Goal: Book appointment/travel/reservation

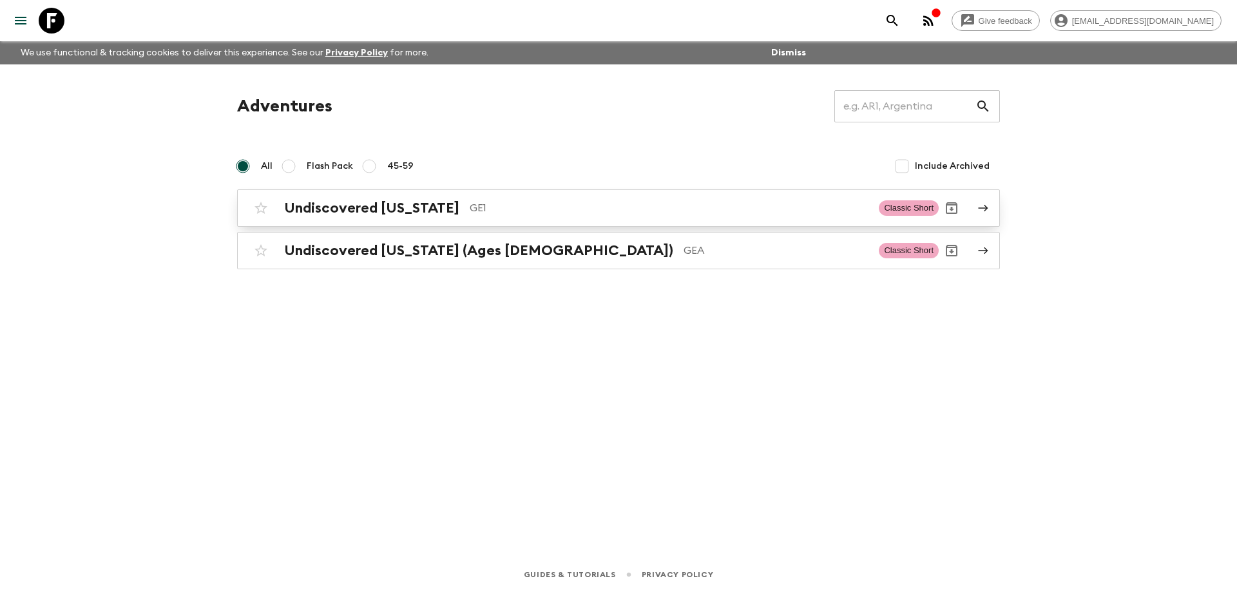
click at [410, 197] on div "Undiscovered [US_STATE] GE1 Classic Short" at bounding box center [593, 208] width 691 height 26
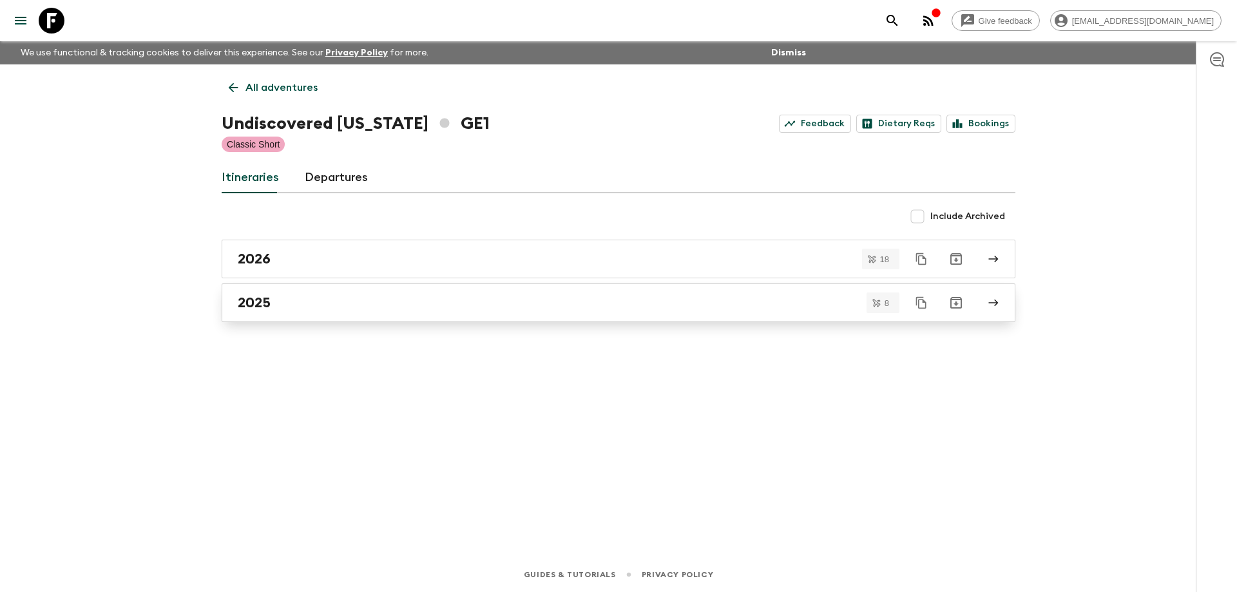
click at [302, 303] on div "2025" at bounding box center [606, 302] width 737 height 17
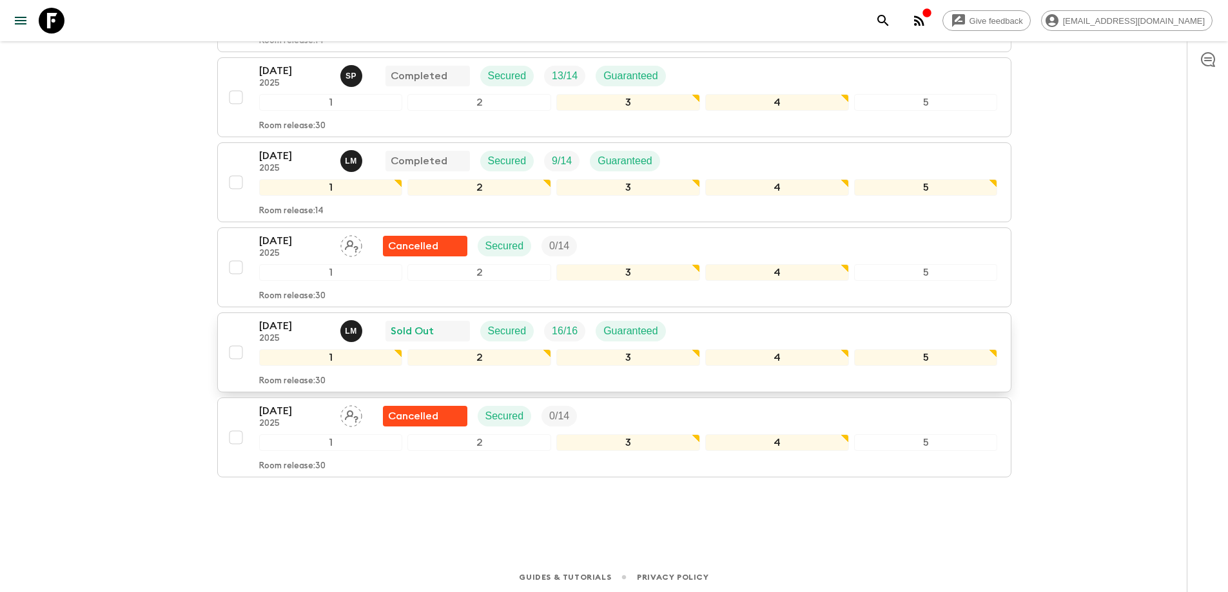
scroll to position [475, 0]
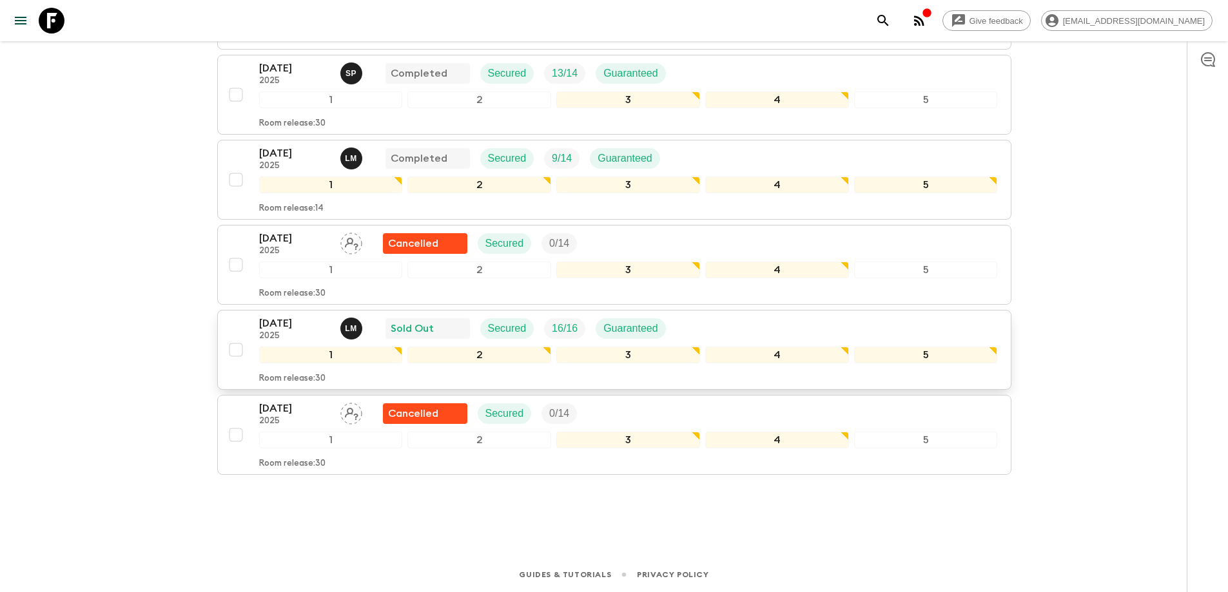
click at [621, 334] on p "Guaranteed" at bounding box center [630, 328] width 55 height 15
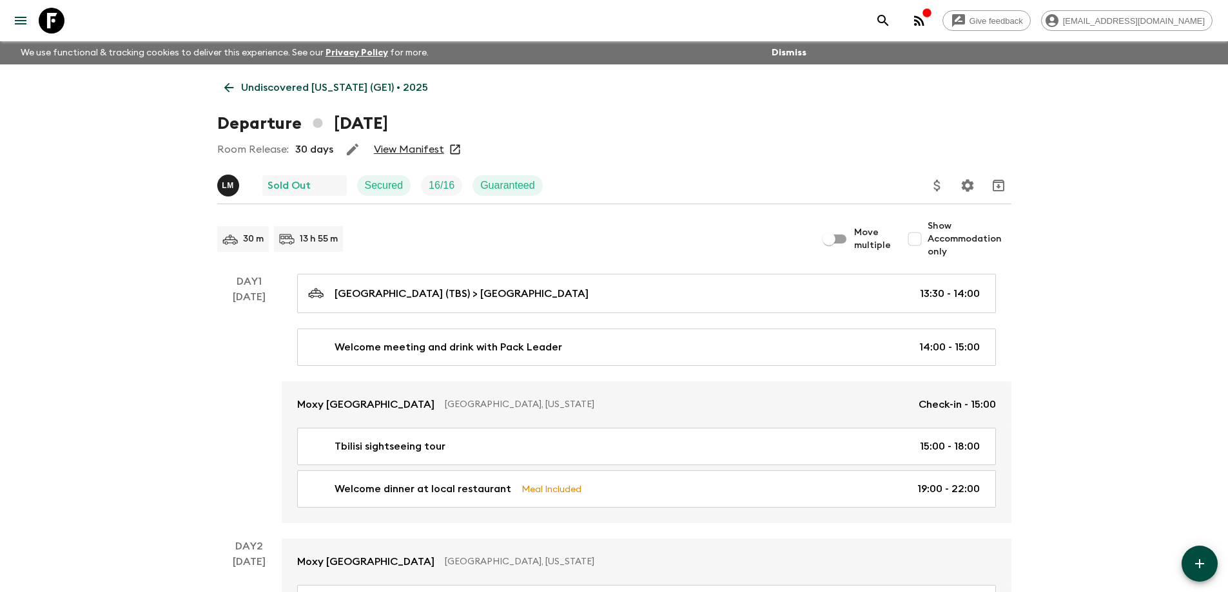
click at [405, 146] on link "View Manifest" at bounding box center [409, 149] width 70 height 13
